Goal: Task Accomplishment & Management: Manage account settings

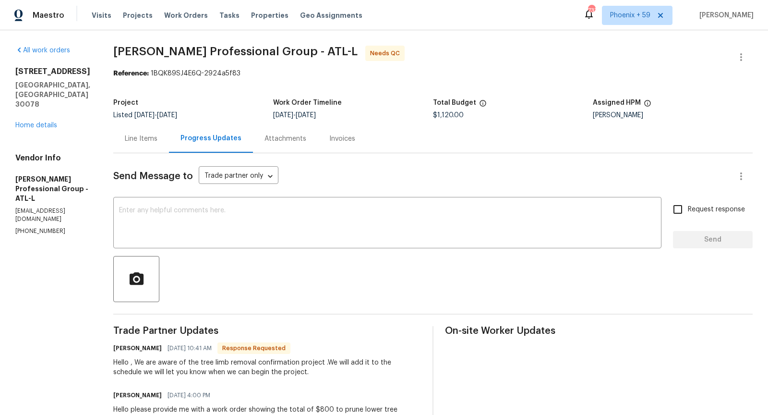
click at [157, 137] on div "Line Items" at bounding box center [141, 139] width 33 height 10
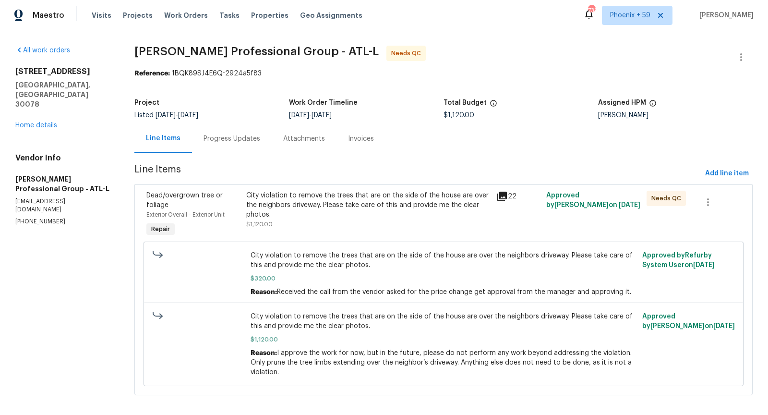
click at [503, 197] on icon at bounding box center [502, 197] width 12 height 12
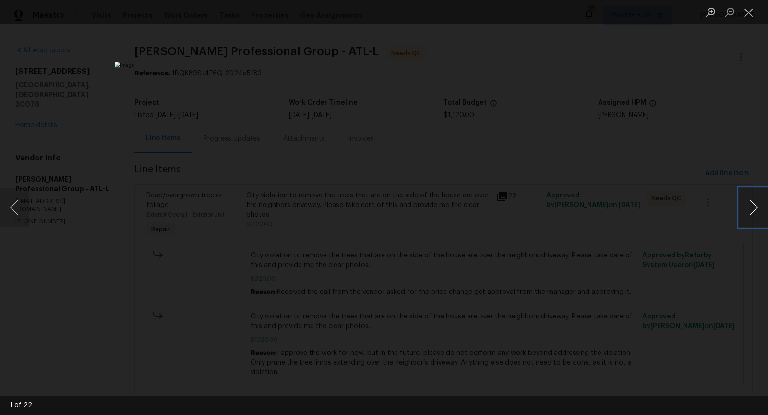
click at [753, 211] on button "Next image" at bounding box center [753, 207] width 29 height 38
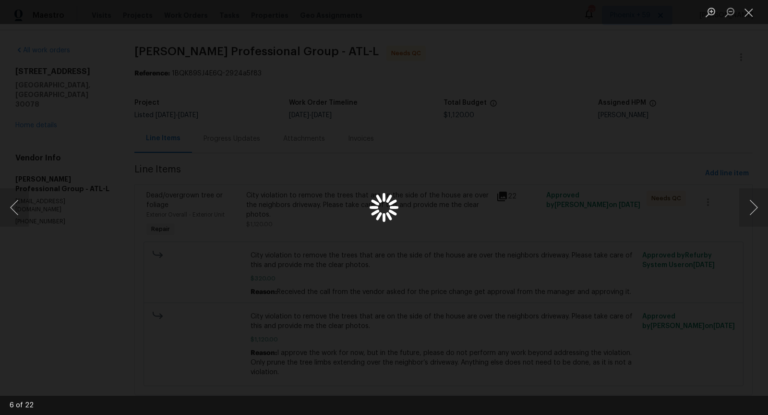
click at [699, 209] on div "Lightbox" at bounding box center [384, 207] width 768 height 415
click at [410, 90] on div "Lightbox" at bounding box center [384, 207] width 768 height 415
click at [659, 154] on div "Lightbox" at bounding box center [384, 207] width 768 height 415
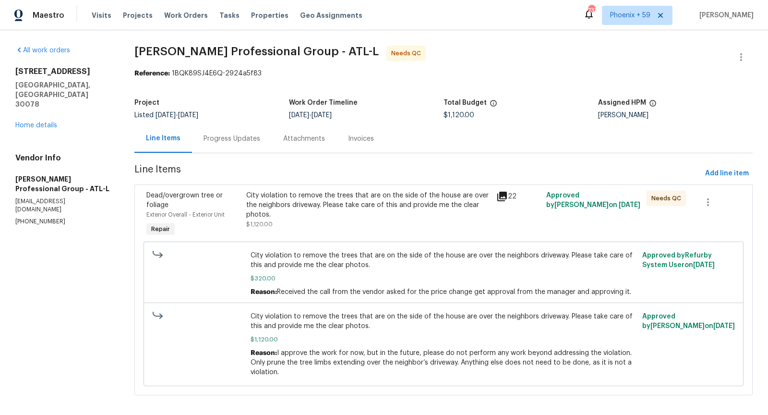
click at [224, 137] on div "Progress Updates" at bounding box center [232, 139] width 57 height 10
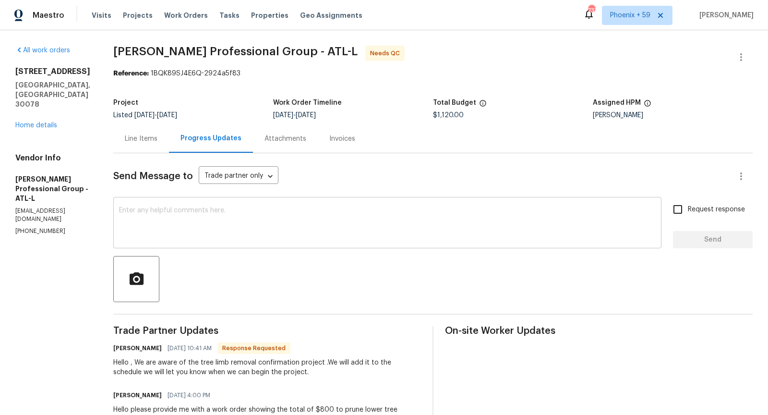
click at [263, 220] on textarea at bounding box center [387, 224] width 537 height 34
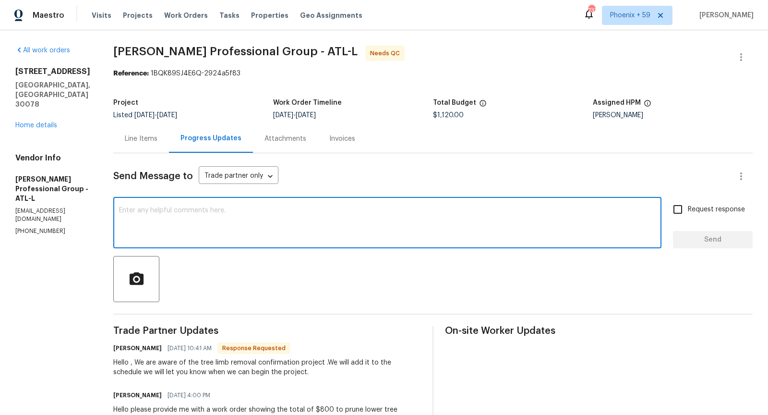
click at [275, 227] on textarea at bounding box center [387, 224] width 537 height 34
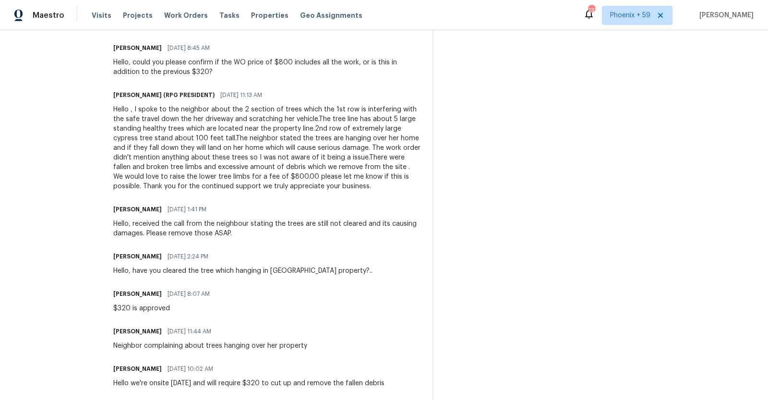
scroll to position [626, 0]
drag, startPoint x: 213, startPoint y: 349, endPoint x: 304, endPoint y: 347, distance: 91.2
click at [303, 347] on div "Neighbor complaining about trees hanging over her property" at bounding box center [210, 346] width 194 height 10
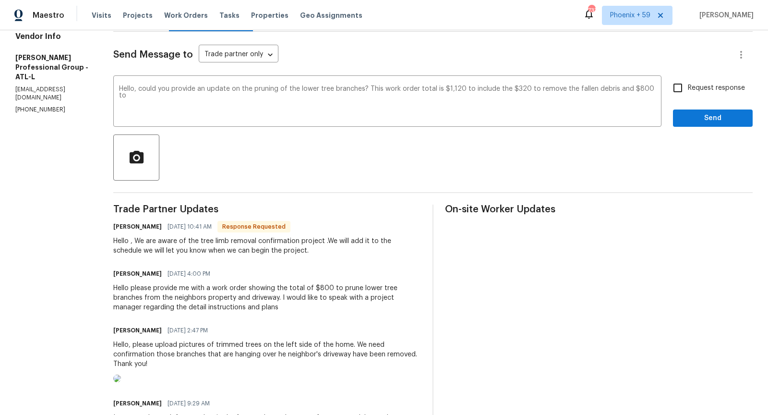
scroll to position [110, 0]
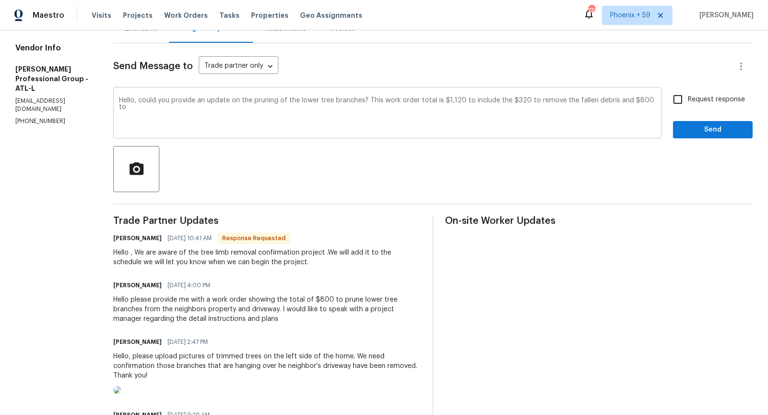
click at [193, 118] on textarea "Hello, could you provide an update on the pruning of the lower tree branches? T…" at bounding box center [387, 114] width 537 height 34
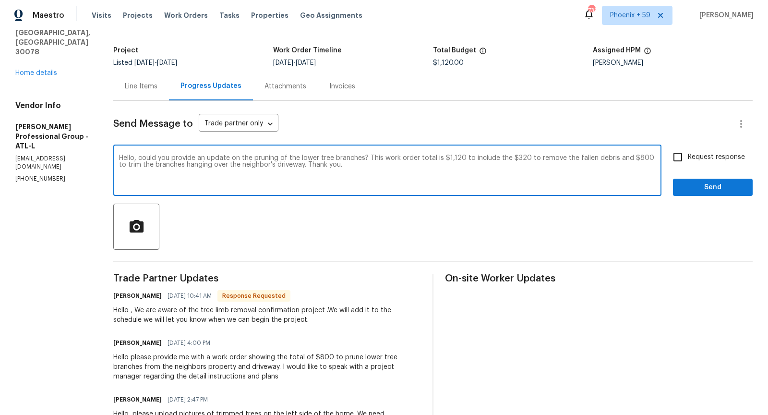
scroll to position [51, 0]
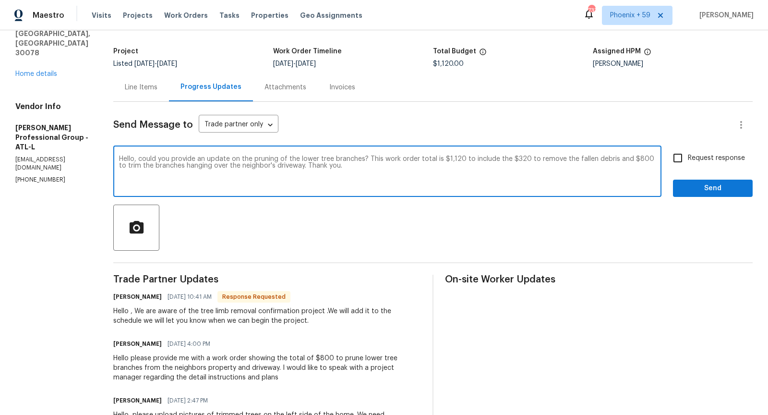
click at [384, 168] on textarea "Hello, could you provide an update on the pruning of the lower tree branches? T…" at bounding box center [387, 173] width 537 height 34
click at [388, 161] on textarea "Hello, could you provide an update on the pruning of the lower tree branches? T…" at bounding box center [387, 173] width 537 height 34
click at [431, 172] on textarea "Hello, could you provide an update on the pruning of the lower tree branches? T…" at bounding box center [387, 173] width 537 height 34
click at [446, 162] on textarea "Hello, could you provide an update on the pruning of the lower tree branches? T…" at bounding box center [387, 173] width 537 height 34
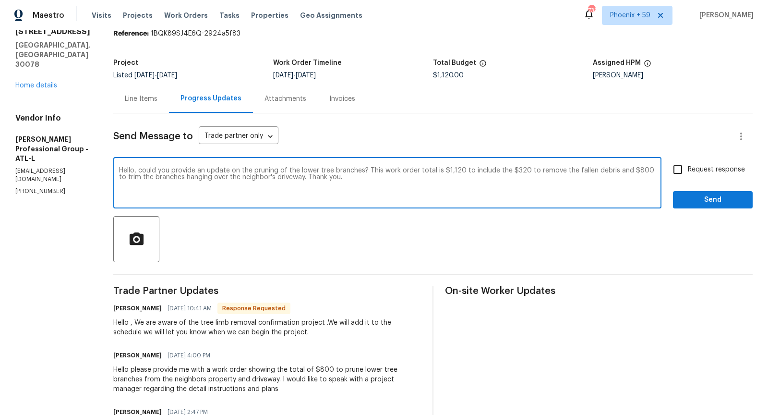
scroll to position [41, 0]
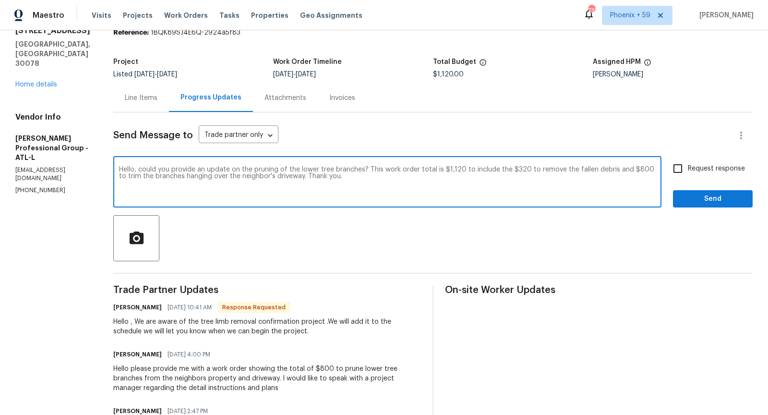
click at [474, 171] on textarea "Hello, could you provide an update on the pruning of the lower tree branches? T…" at bounding box center [387, 183] width 537 height 34
click at [504, 170] on textarea "Hello, could you provide an update on the pruning of the lower tree branches? T…" at bounding box center [387, 183] width 537 height 34
click at [497, 186] on textarea "Hello, could you provide an update on the pruning of the lower tree branches? T…" at bounding box center [387, 183] width 537 height 34
click at [402, 187] on textarea "Hello, could you provide an update on the pruning of the lower tree branches? T…" at bounding box center [387, 183] width 537 height 34
type textarea "Hello, could you provide an update on the pruning of the lower tree branches? T…"
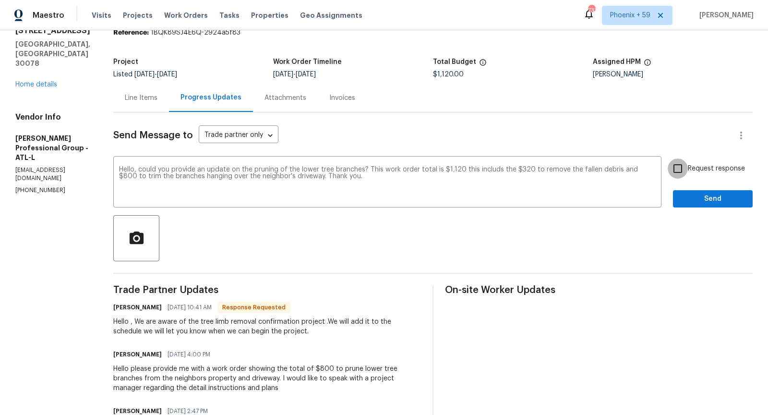
click at [683, 170] on input "Request response" at bounding box center [678, 168] width 20 height 20
checkbox input "true"
click at [696, 202] on span "Send" at bounding box center [713, 199] width 64 height 12
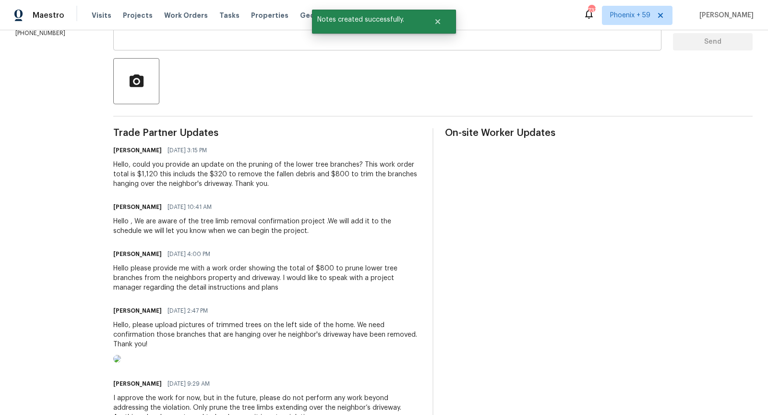
scroll to position [204, 0]
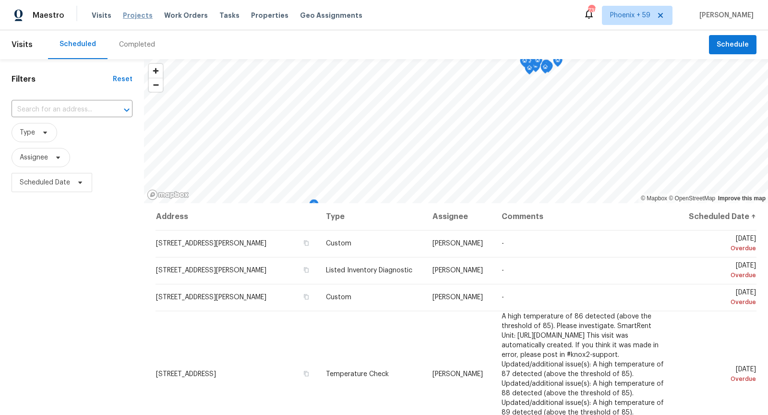
click at [126, 17] on span "Projects" at bounding box center [138, 16] width 30 height 10
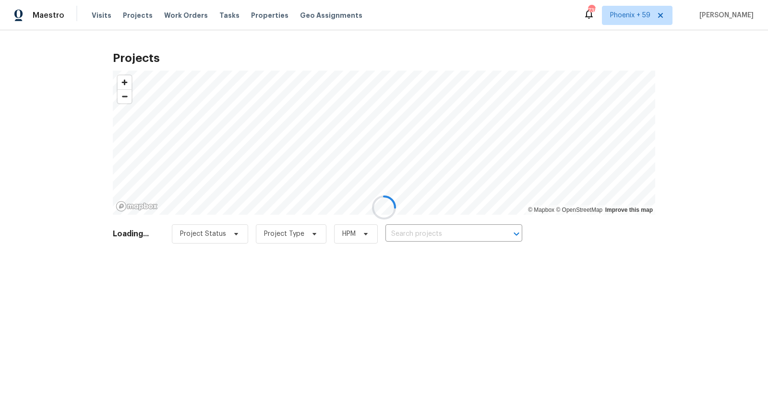
click at [428, 234] on div at bounding box center [384, 207] width 768 height 415
click at [430, 232] on div at bounding box center [384, 207] width 768 height 415
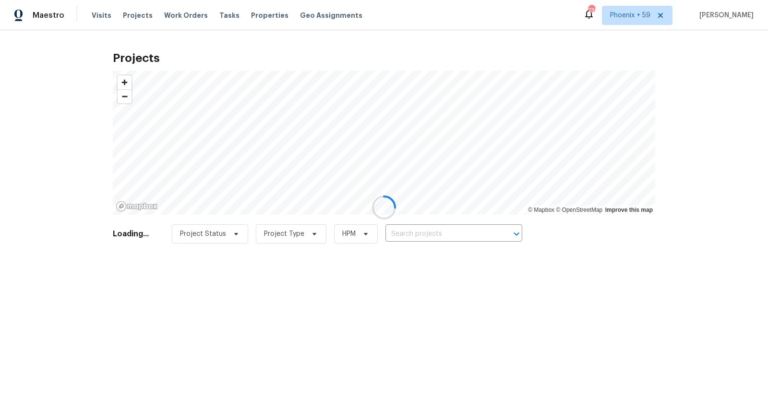
click at [430, 232] on div at bounding box center [384, 207] width 768 height 415
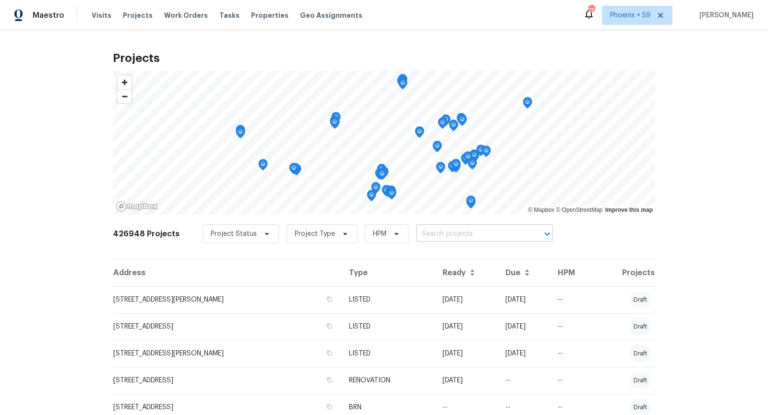
click at [430, 233] on input "text" at bounding box center [471, 234] width 110 height 15
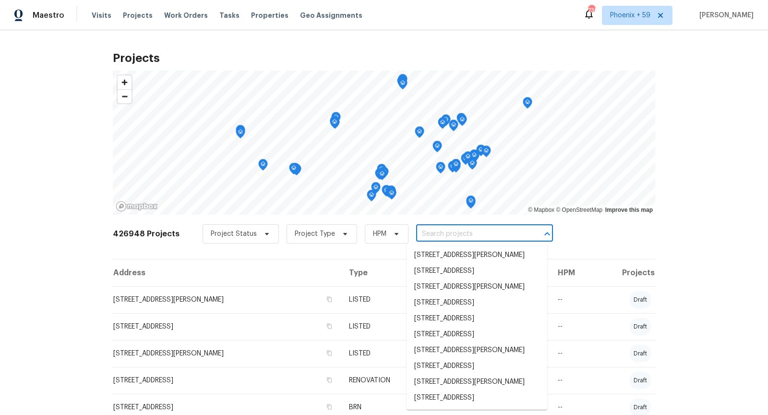
paste input "[STREET_ADDRESS]"
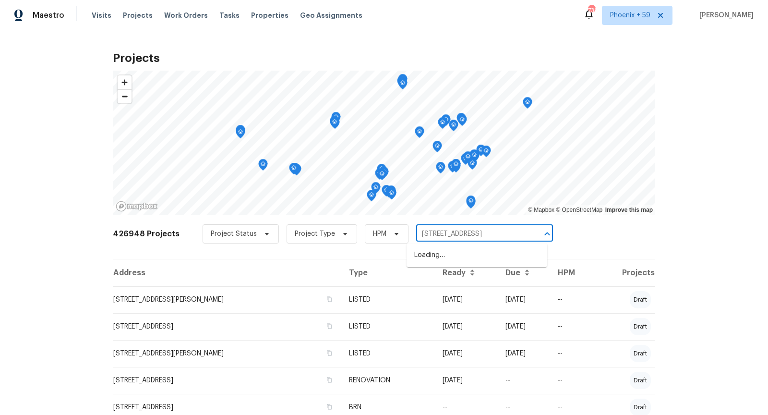
type input "[STREET_ADDRESS]"
click at [486, 236] on input "[STREET_ADDRESS]" at bounding box center [471, 234] width 110 height 15
click at [477, 260] on li "[STREET_ADDRESS]" at bounding box center [477, 255] width 141 height 16
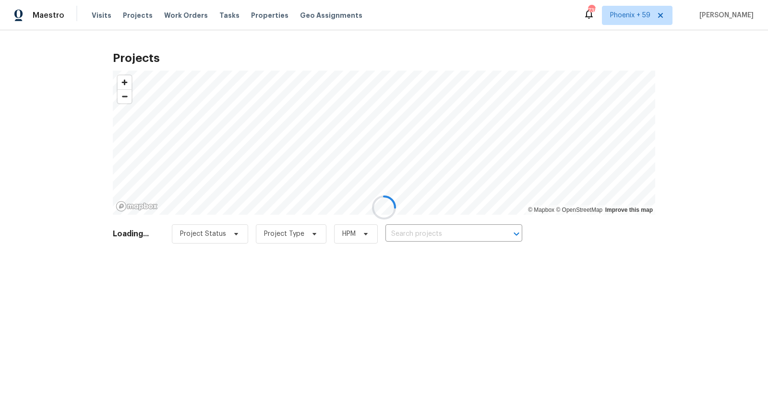
type input "[STREET_ADDRESS]"
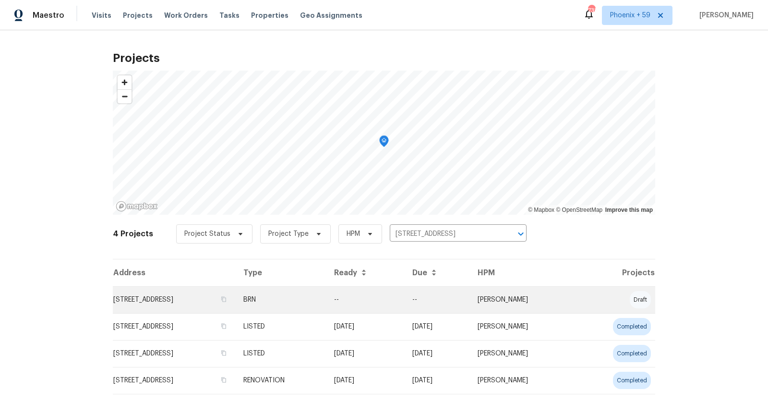
click at [222, 303] on td "[STREET_ADDRESS]" at bounding box center [174, 299] width 123 height 27
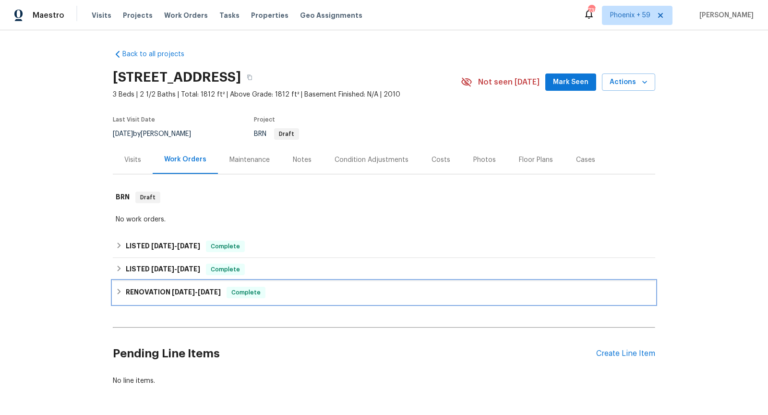
click at [283, 285] on div "RENOVATION [DATE] - [DATE] Complete" at bounding box center [384, 292] width 542 height 23
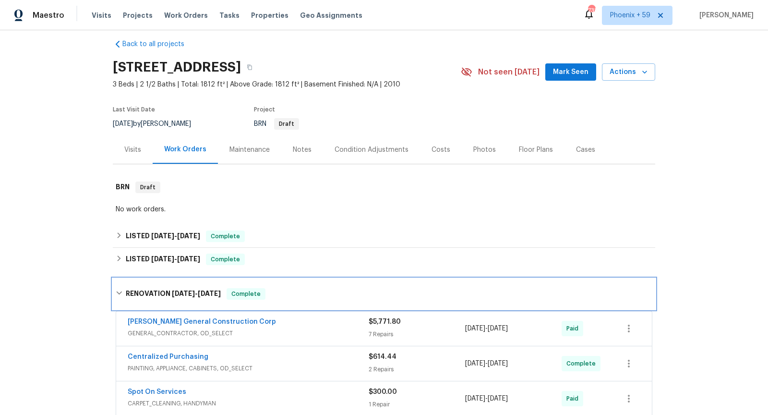
scroll to position [13, 0]
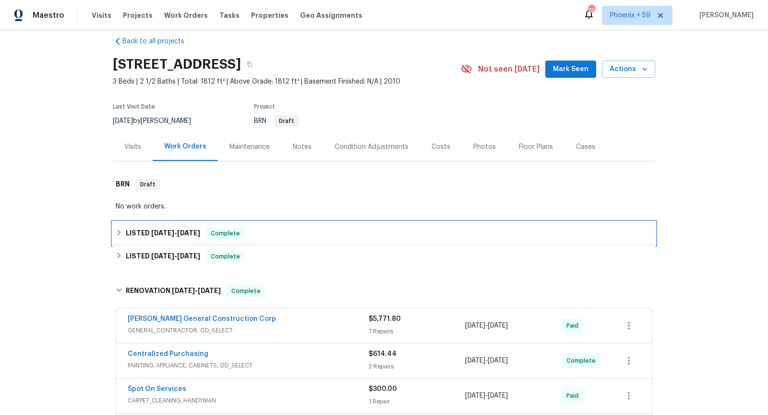
click at [289, 230] on div "LISTED [DATE] - [DATE] Complete" at bounding box center [384, 234] width 537 height 12
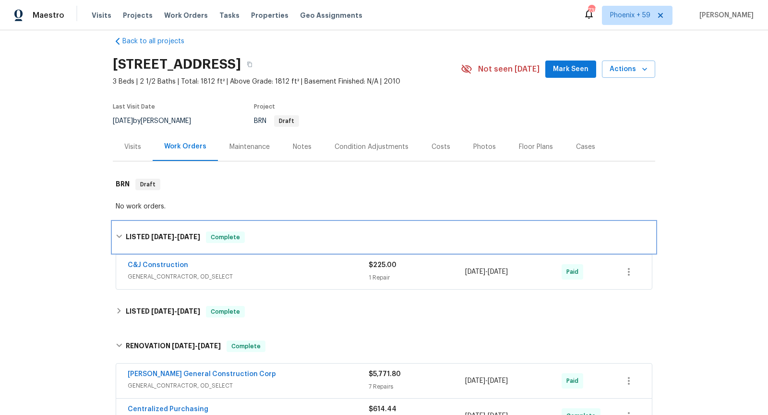
scroll to position [22, 0]
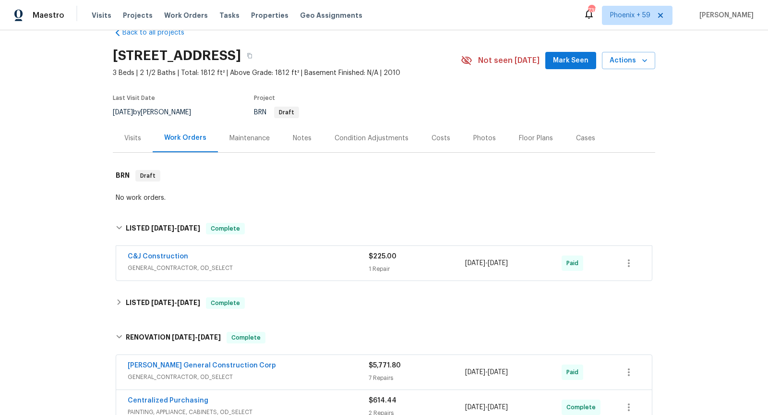
click at [301, 256] on div "C&J Construction" at bounding box center [248, 258] width 241 height 12
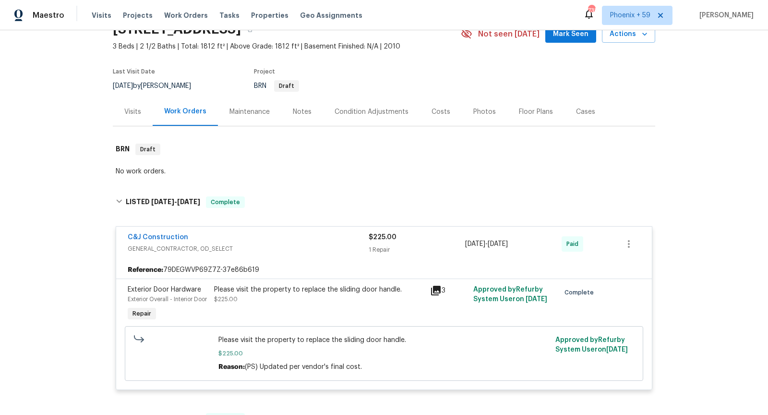
scroll to position [56, 0]
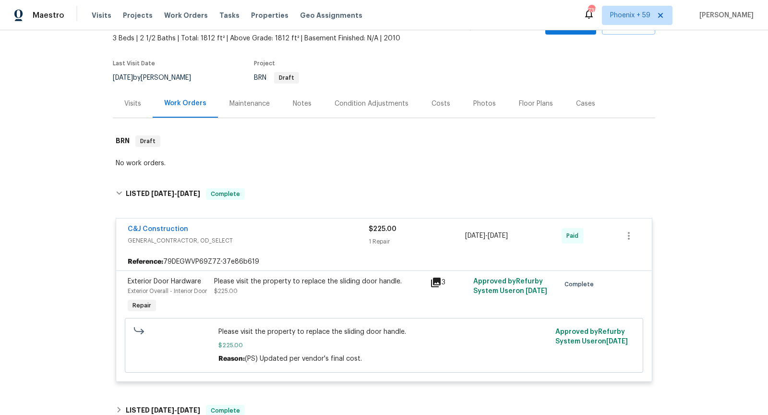
click at [302, 253] on div "Reference: 79DEGWVP69Z7Z-37e86b619" at bounding box center [384, 261] width 536 height 17
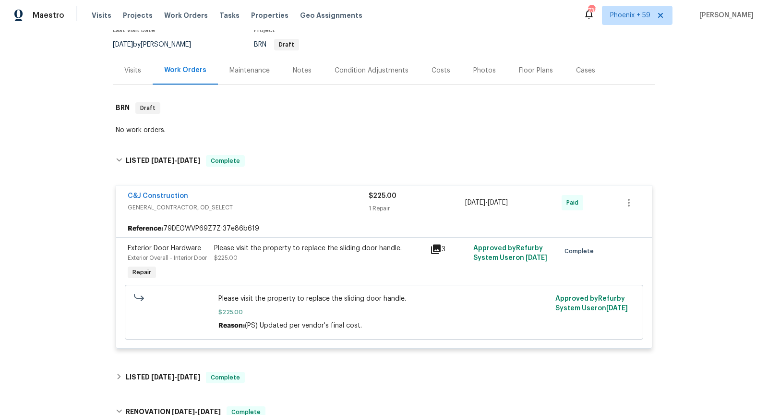
click at [302, 192] on div "C&J Construction" at bounding box center [248, 197] width 241 height 12
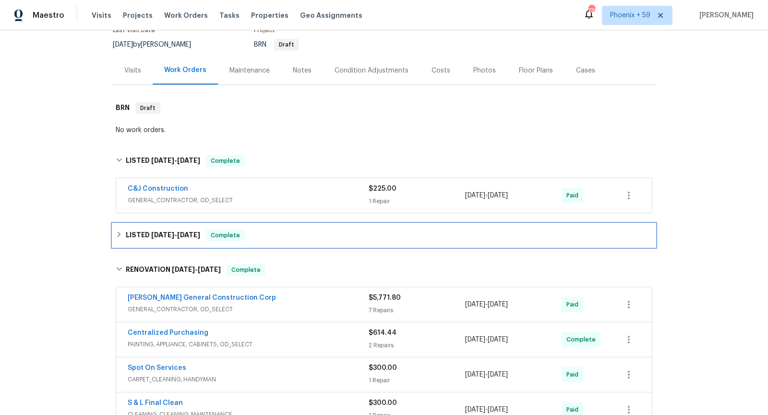
click at [307, 229] on div "LISTED [DATE] - [DATE] Complete" at bounding box center [384, 235] width 537 height 12
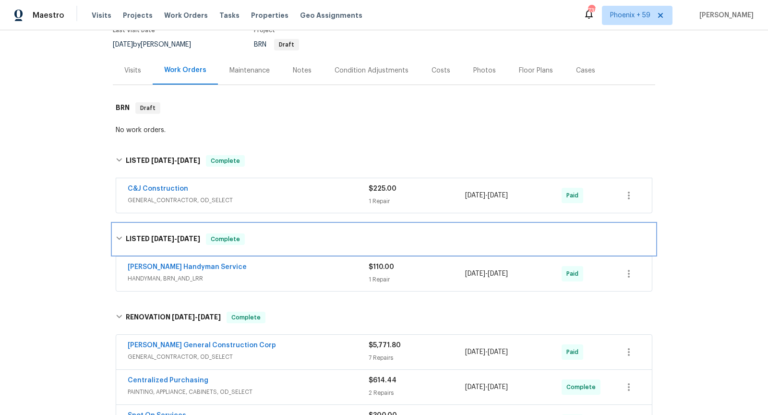
scroll to position [104, 0]
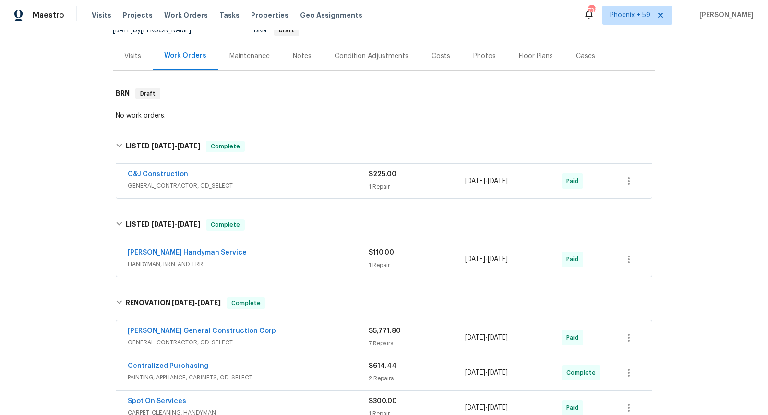
click at [307, 259] on span "HANDYMAN, BRN_AND_LRR" at bounding box center [248, 264] width 241 height 10
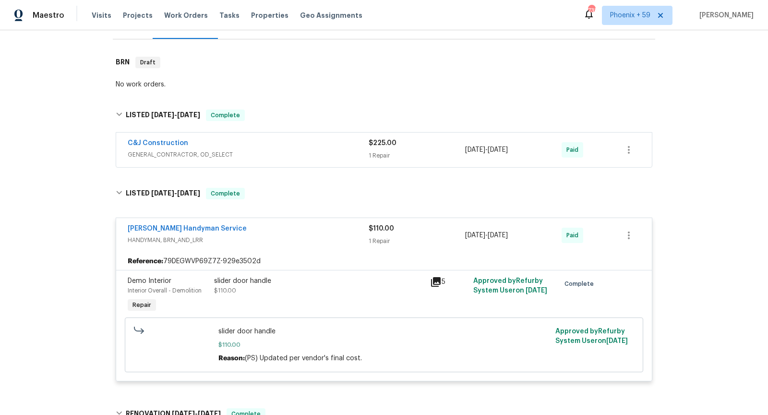
scroll to position [142, 0]
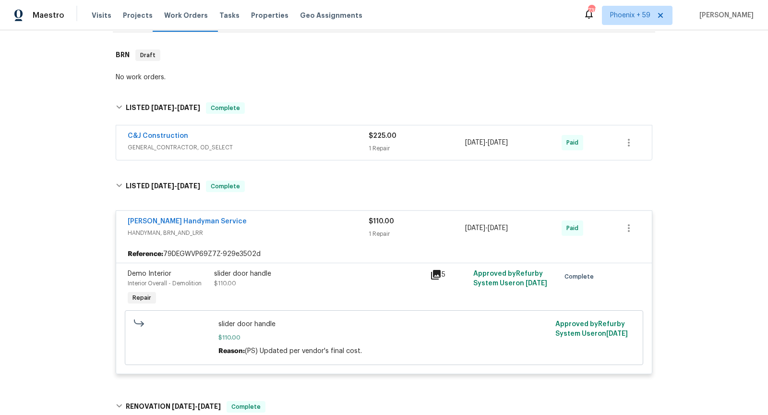
click at [302, 233] on span "HANDYMAN, BRN_AND_LRR" at bounding box center [248, 233] width 241 height 10
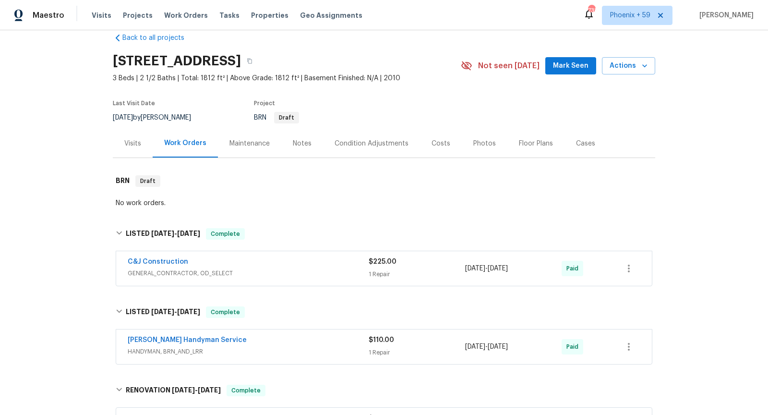
scroll to position [0, 0]
